Goal: Check status

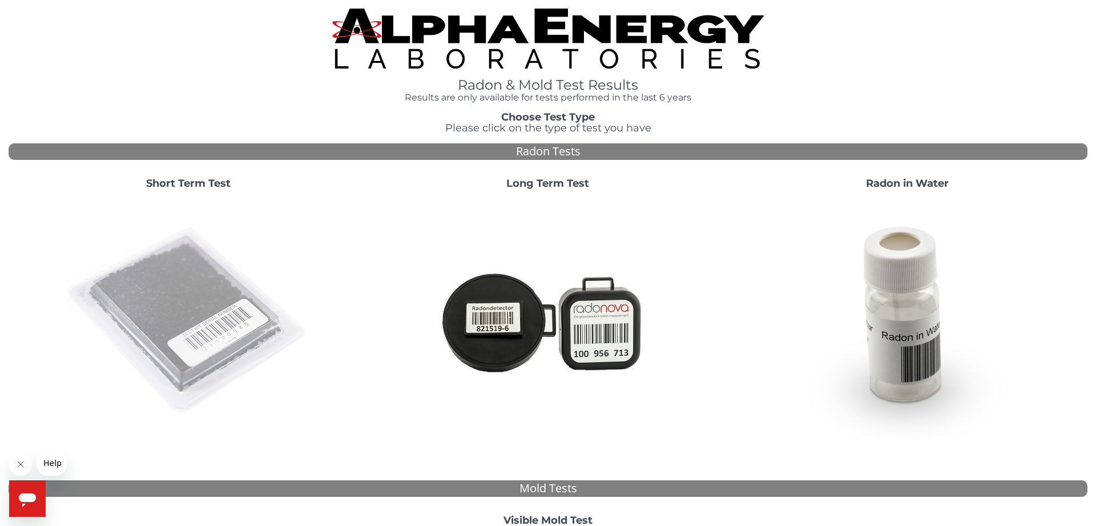
click at [217, 301] on img at bounding box center [188, 320] width 245 height 245
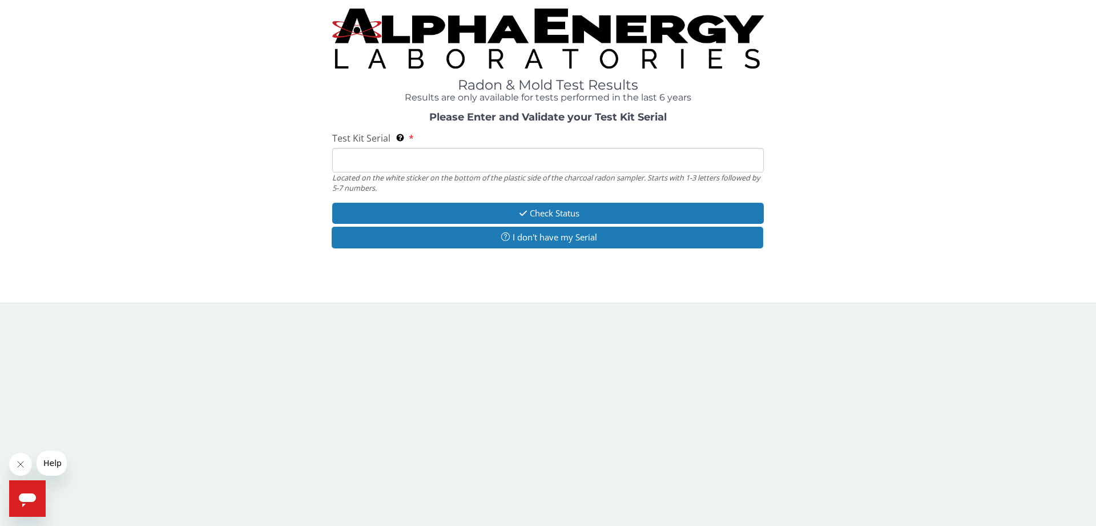
click at [440, 154] on input "Test Kit Serial Located on the white sticker on the bottom of the plastic side …" at bounding box center [547, 160] width 431 height 25
click at [427, 159] on input "Test Kit Serial Located on the white sticker on the bottom of the plastic side …" at bounding box center [547, 160] width 431 height 25
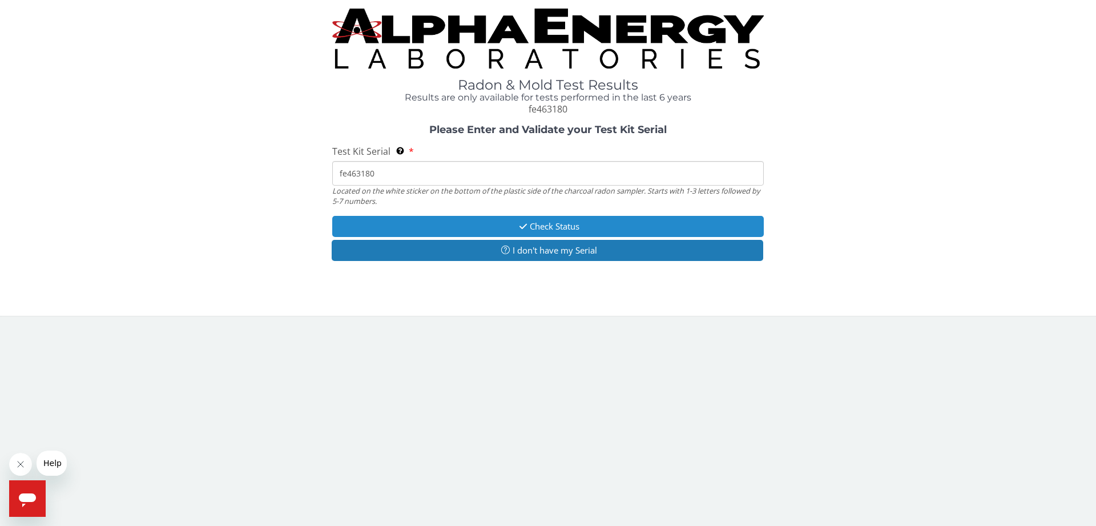
type input "fe463180"
click at [452, 223] on button "Check Status" at bounding box center [547, 226] width 431 height 21
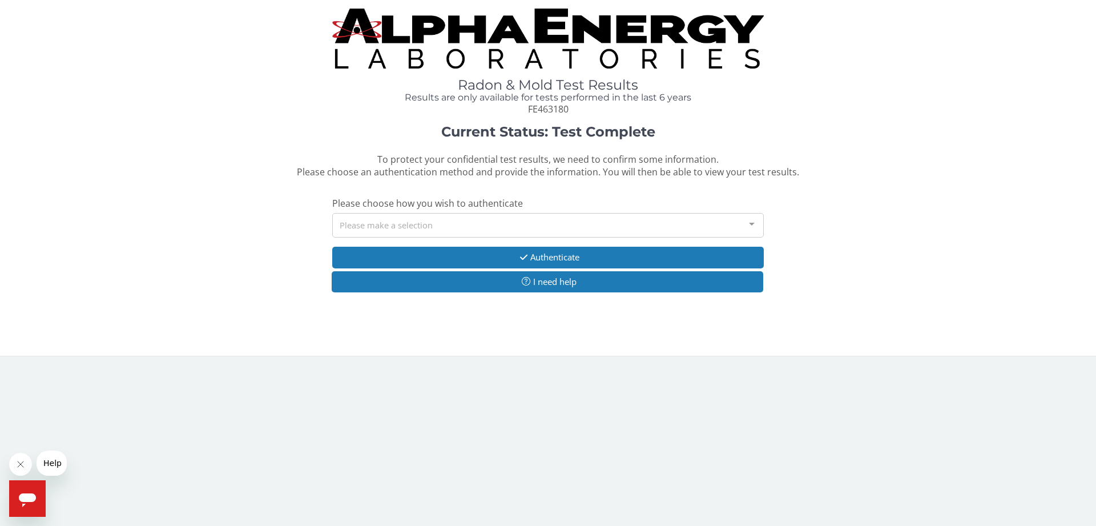
click at [446, 226] on div "Please make a selection" at bounding box center [547, 225] width 431 height 25
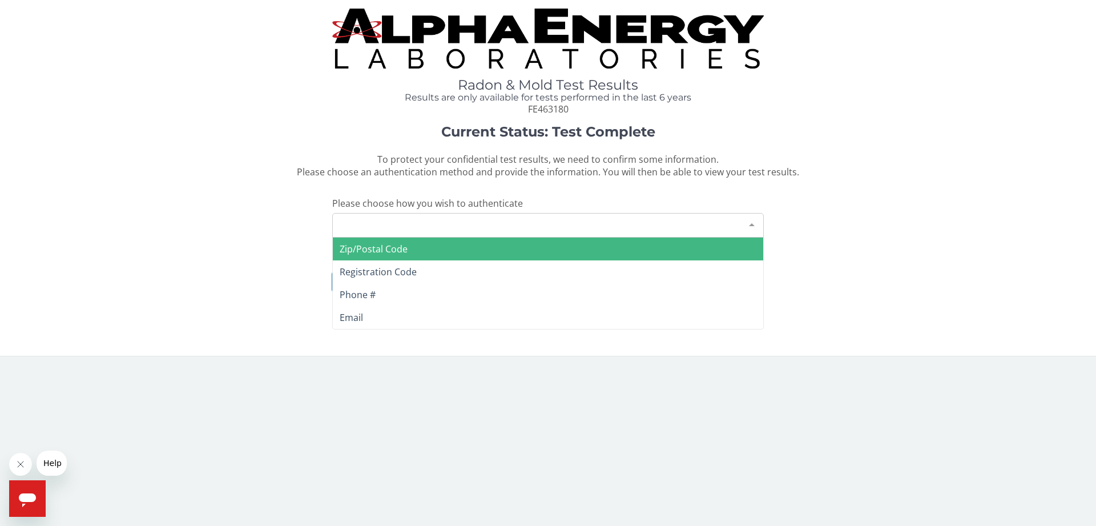
click at [429, 250] on span "Zip/Postal Code" at bounding box center [548, 248] width 430 height 23
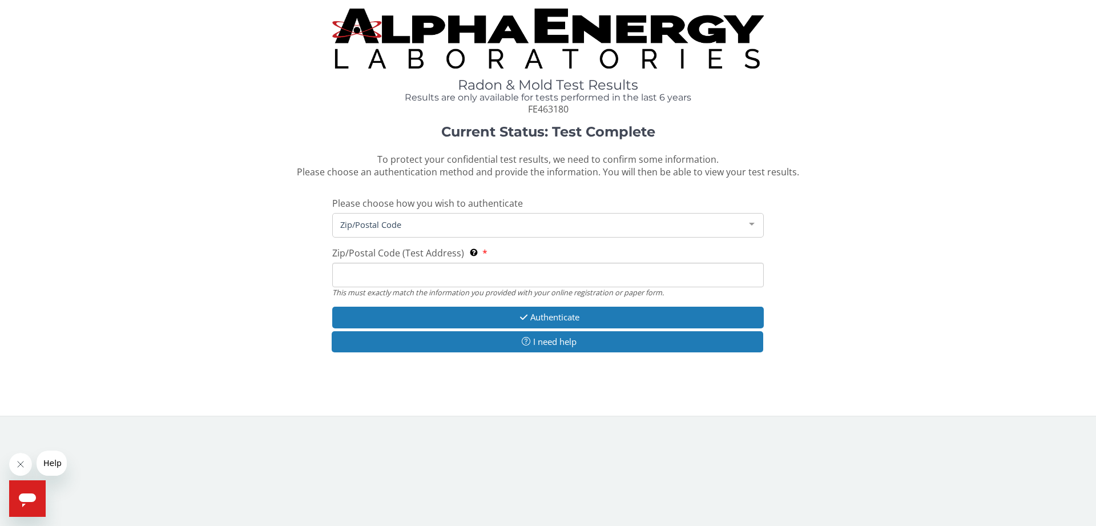
click at [417, 272] on input "Zip/Postal Code (Test Address) This must exactly match the information you prov…" at bounding box center [547, 275] width 431 height 25
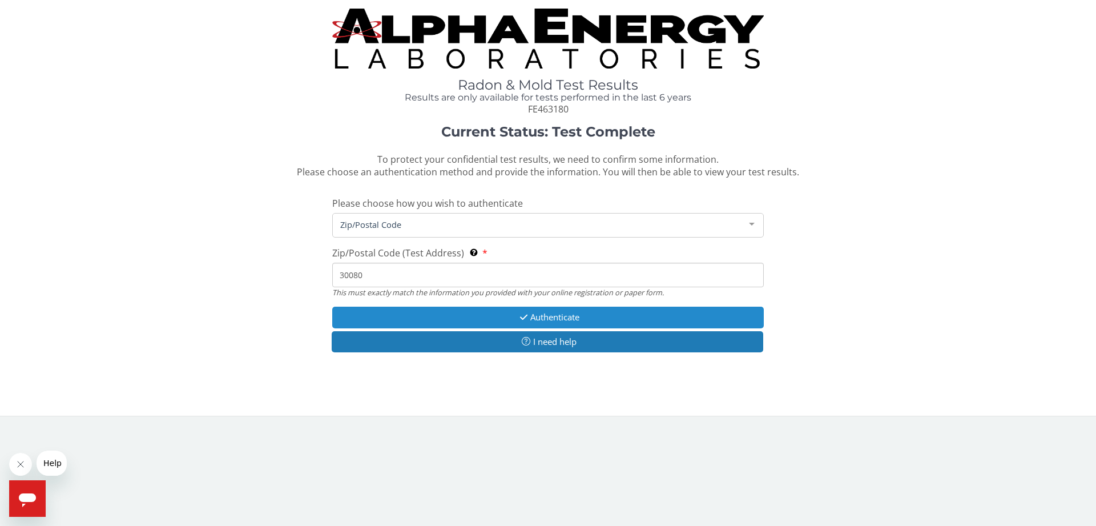
type input "30080"
click at [507, 316] on button "Authenticate" at bounding box center [547, 316] width 431 height 21
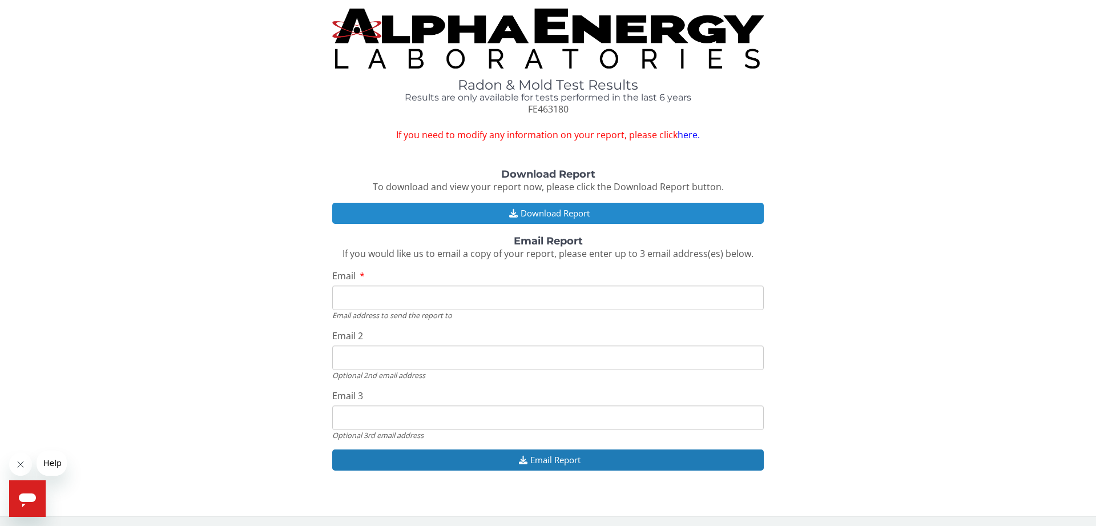
click at [499, 215] on button "Download Report" at bounding box center [547, 213] width 431 height 21
